Goal: Check status: Check status

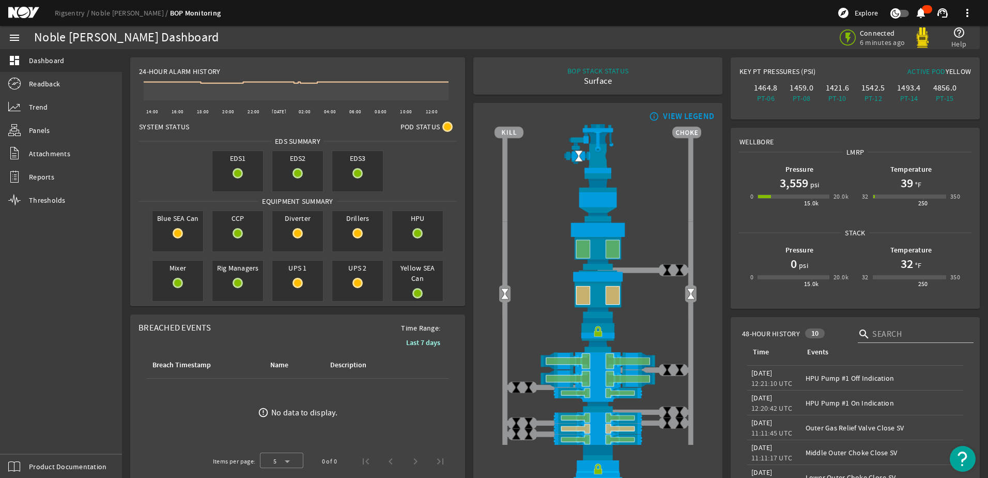
click at [794, 177] on h1 "3,559" at bounding box center [794, 183] width 28 height 17
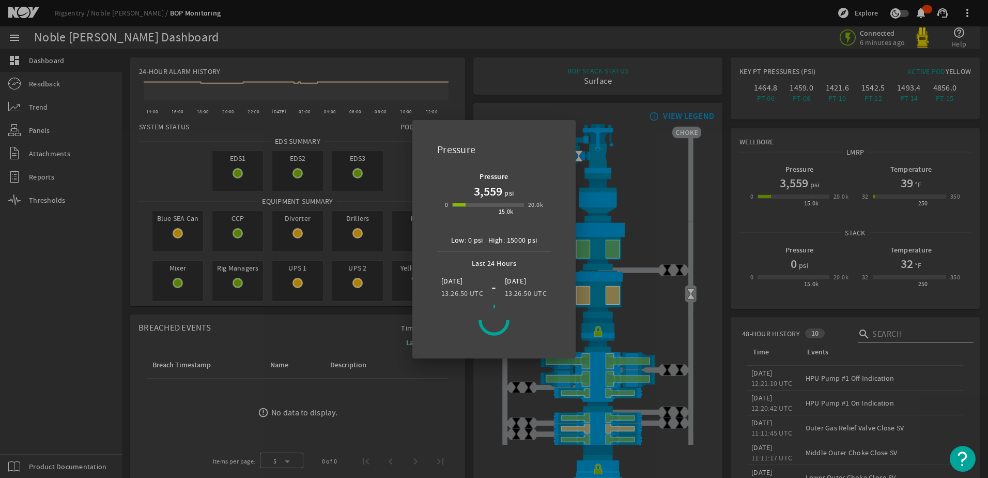
click at [542, 75] on div at bounding box center [494, 239] width 988 height 478
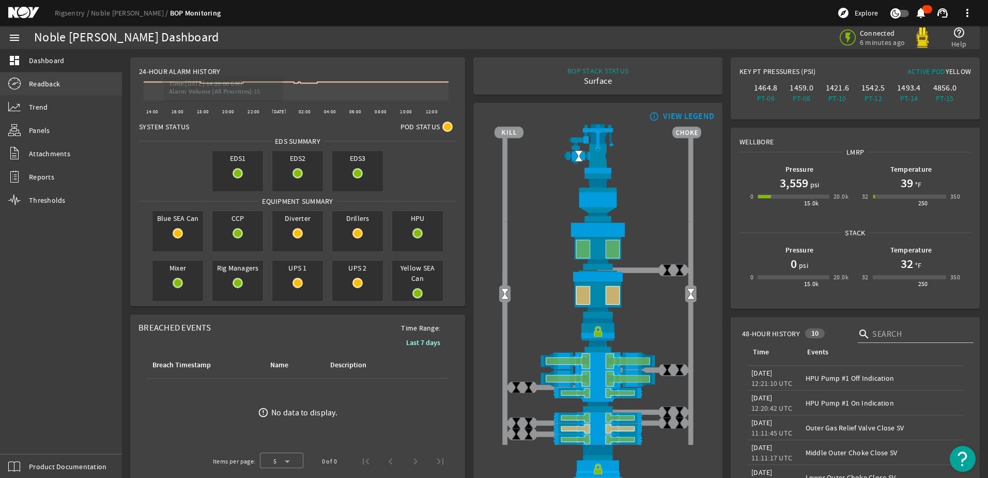
click at [47, 82] on span "Readback" at bounding box center [44, 84] width 31 height 10
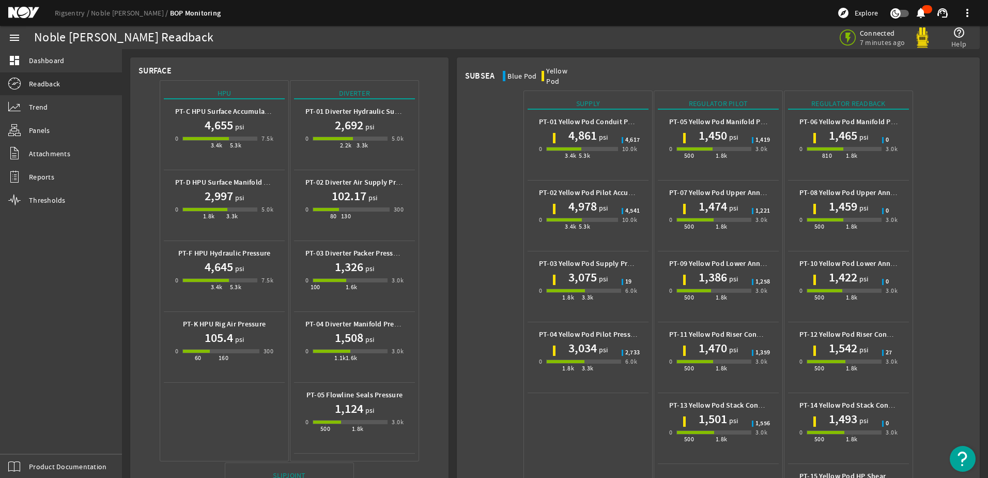
click at [615, 144] on div "0 3.4k 5.3k 10.0k" at bounding box center [588, 154] width 98 height 20
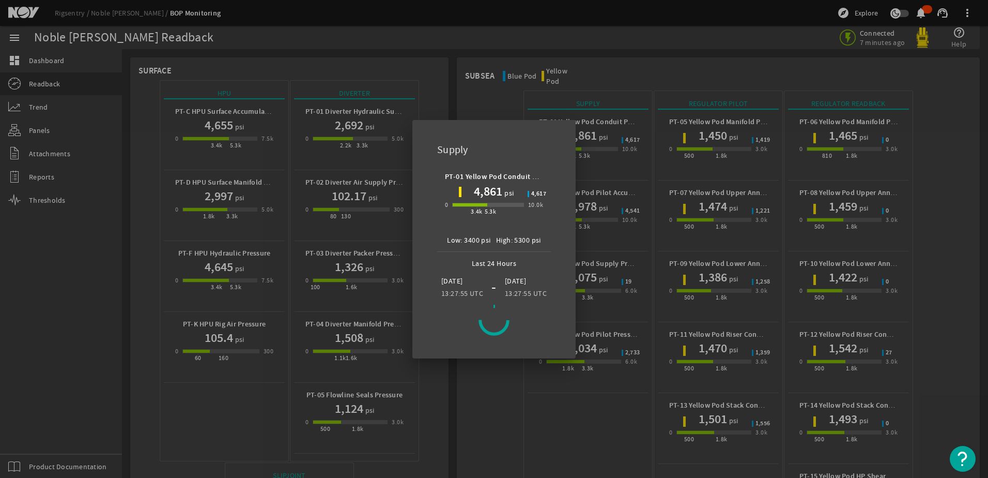
click at [481, 109] on div at bounding box center [494, 239] width 988 height 478
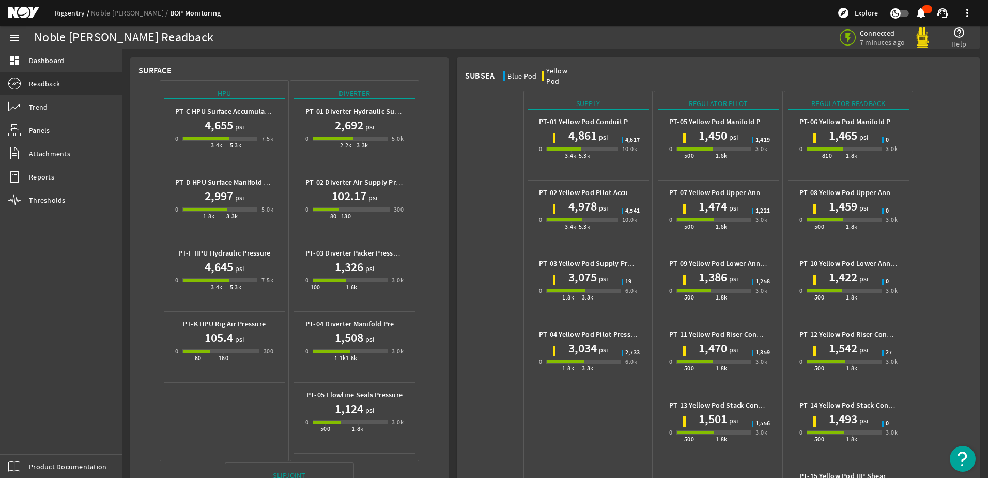
click at [77, 14] on link "Rigsentry" at bounding box center [73, 12] width 36 height 9
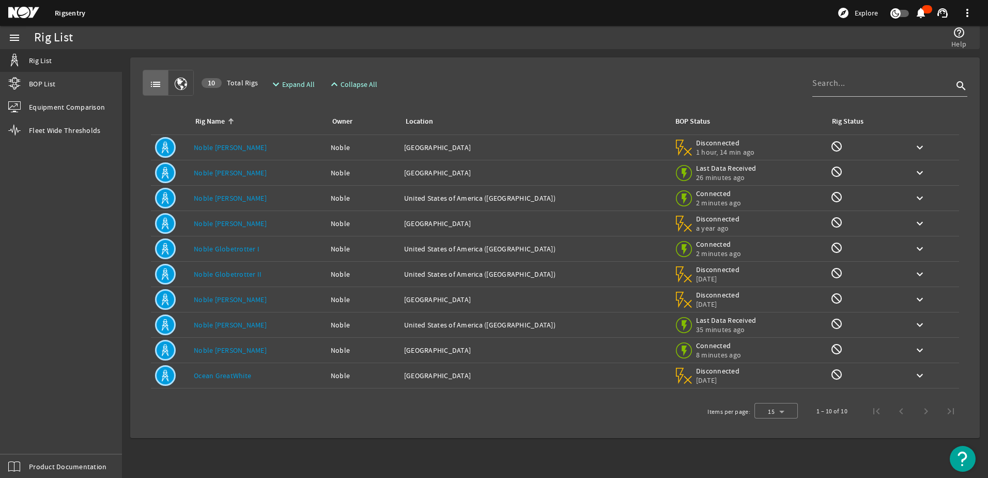
click at [201, 348] on link "Noble [PERSON_NAME]" at bounding box center [230, 349] width 73 height 9
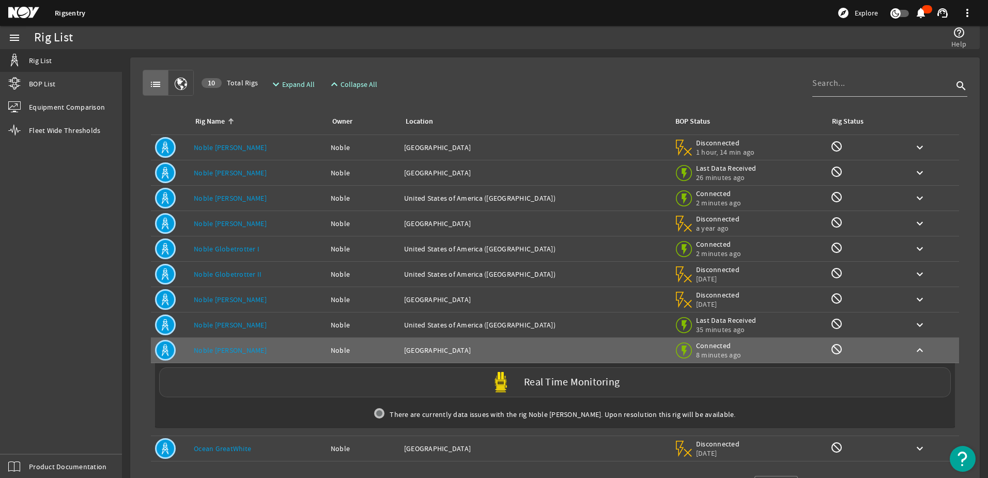
click at [379, 379] on div "Real Time Monitoring" at bounding box center [555, 382] width 792 height 30
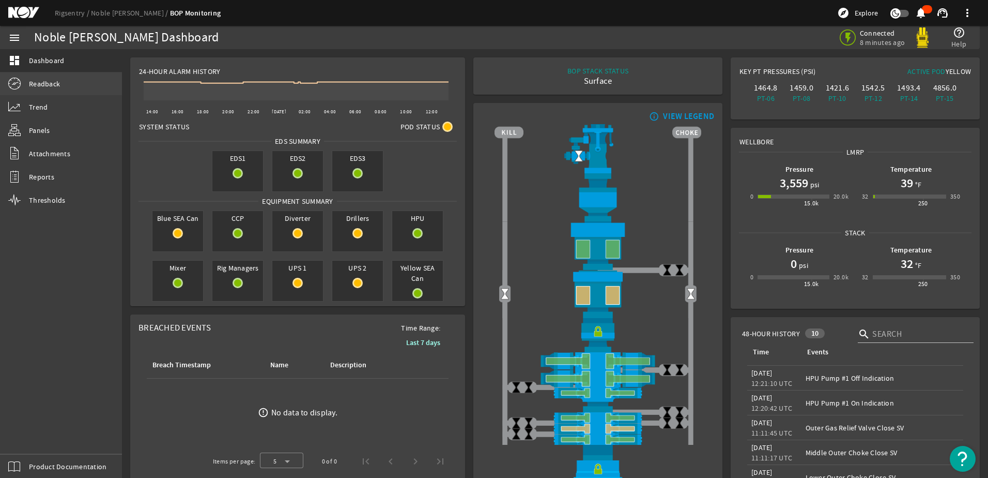
click at [31, 83] on span "Readback" at bounding box center [44, 84] width 31 height 10
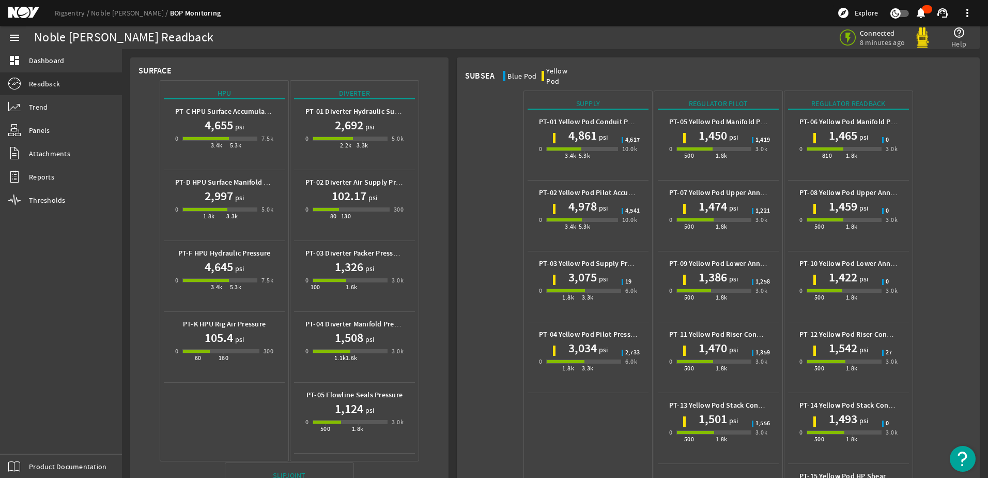
click at [571, 130] on h1 "4,861" at bounding box center [583, 135] width 28 height 17
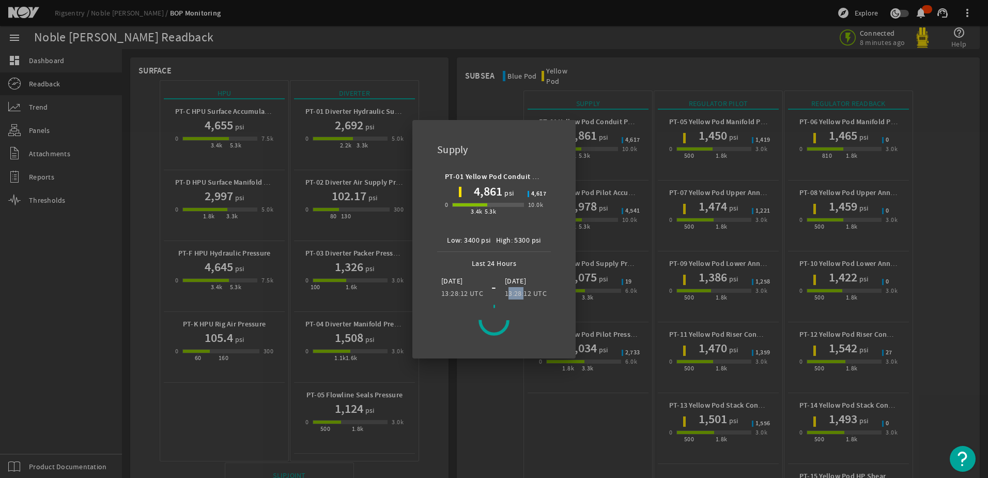
drag, startPoint x: 508, startPoint y: 296, endPoint x: 526, endPoint y: 295, distance: 18.1
click at [526, 295] on legacy-datetime-component "13:28:12 UTC" at bounding box center [526, 292] width 42 height 9
click at [525, 407] on div at bounding box center [494, 239] width 988 height 478
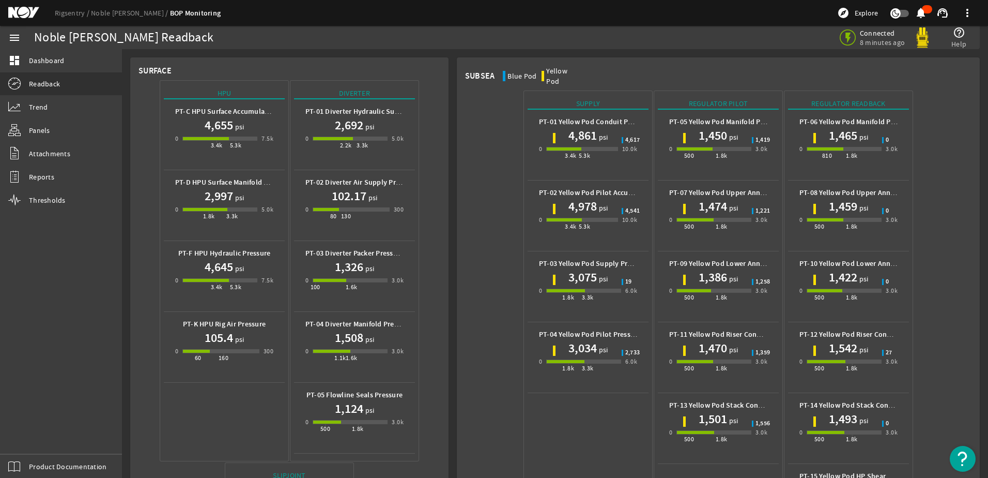
click at [800, 410] on div "1,493 psi" at bounding box center [849, 418] width 98 height 17
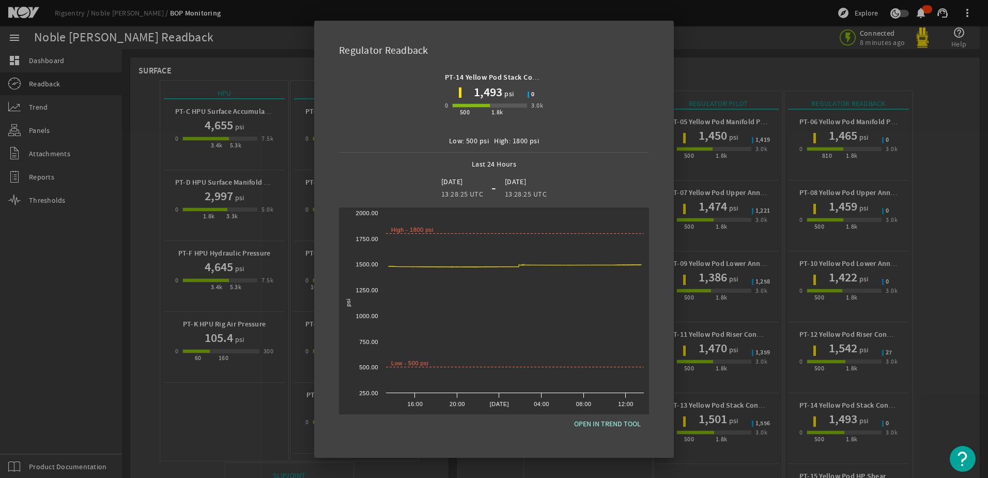
click at [697, 62] on div at bounding box center [494, 239] width 988 height 478
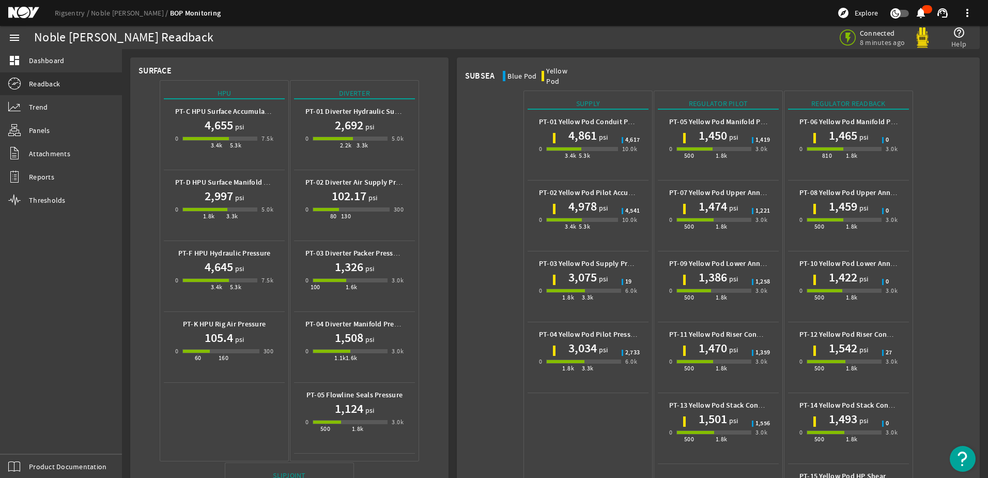
click at [714, 127] on h1 "1,450" at bounding box center [713, 135] width 28 height 17
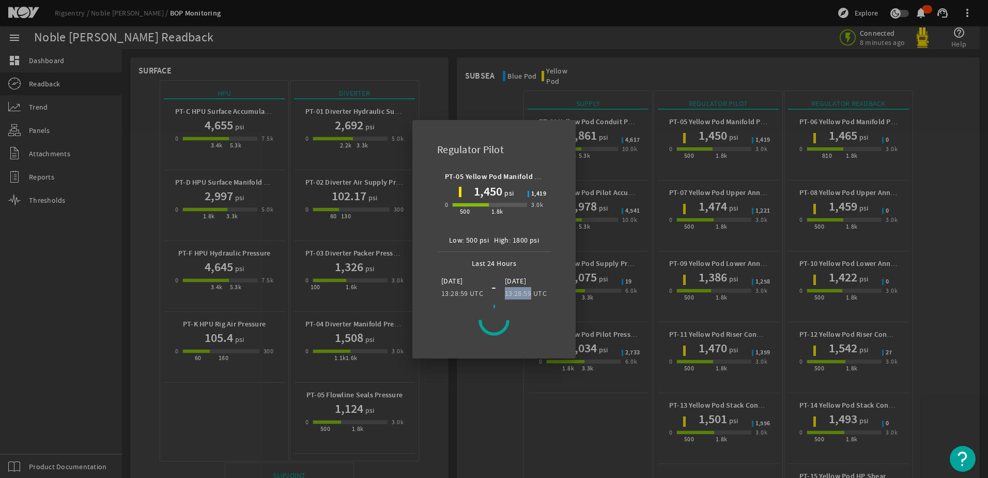
drag, startPoint x: 505, startPoint y: 296, endPoint x: 531, endPoint y: 296, distance: 25.8
click at [531, 296] on legacy-datetime-component "13:28:59 UTC" at bounding box center [526, 292] width 42 height 9
click at [526, 365] on div at bounding box center [494, 239] width 988 height 478
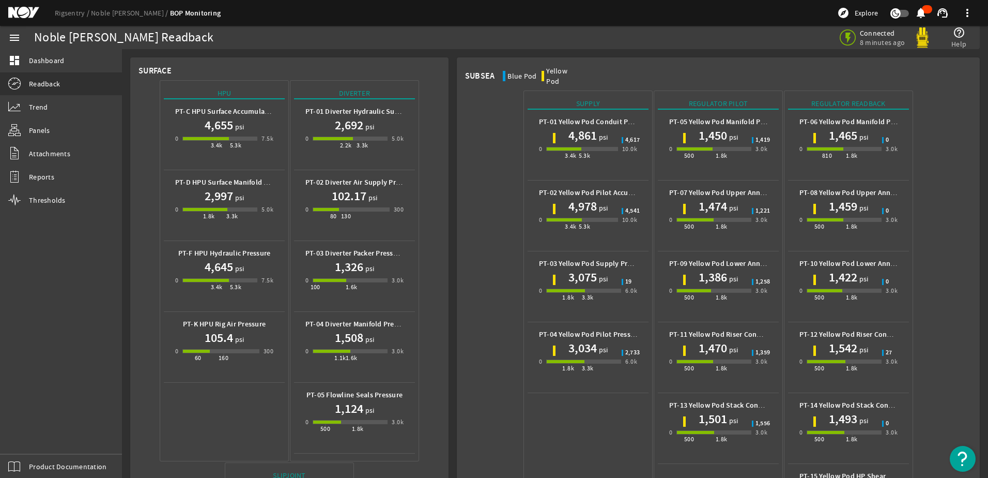
click at [728, 203] on span "psi" at bounding box center [732, 208] width 11 height 10
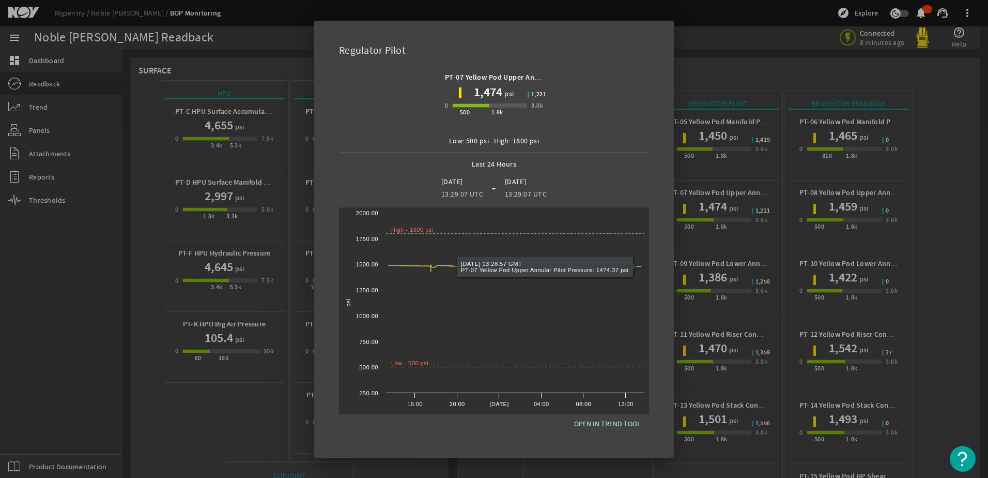
click at [718, 41] on div at bounding box center [494, 239] width 988 height 478
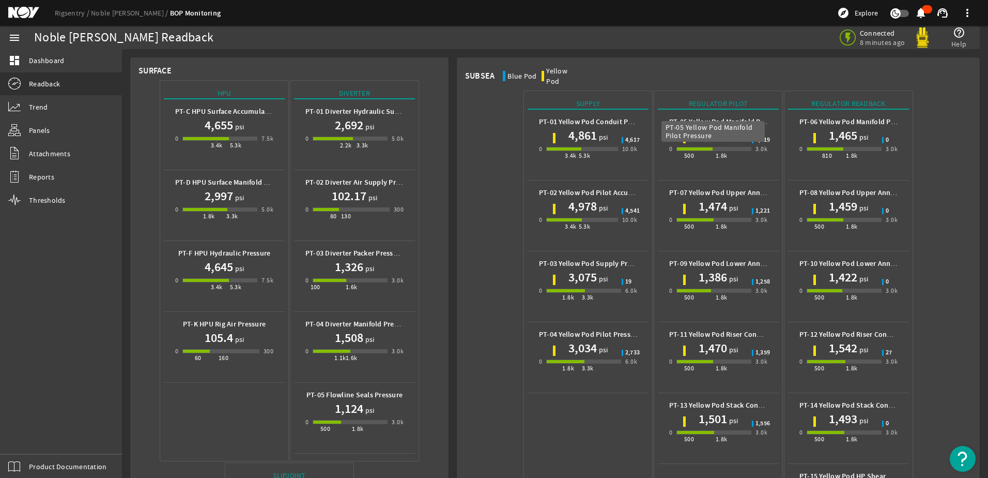
click at [724, 117] on b "PT-05 Yellow Pod Manifold Pilot Pressure" at bounding box center [735, 122] width 132 height 10
